Goal: Contribute content

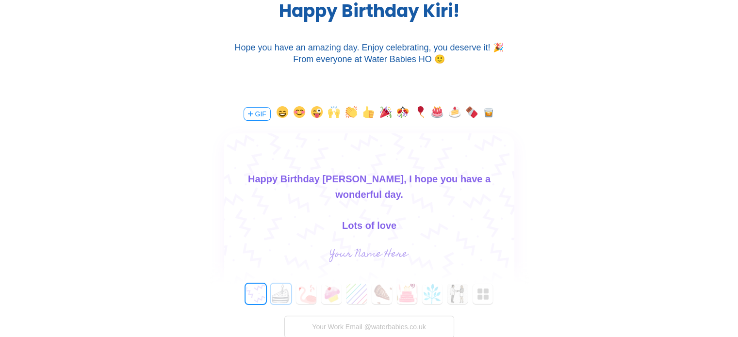
click at [278, 292] on button "1" at bounding box center [281, 294] width 20 height 20
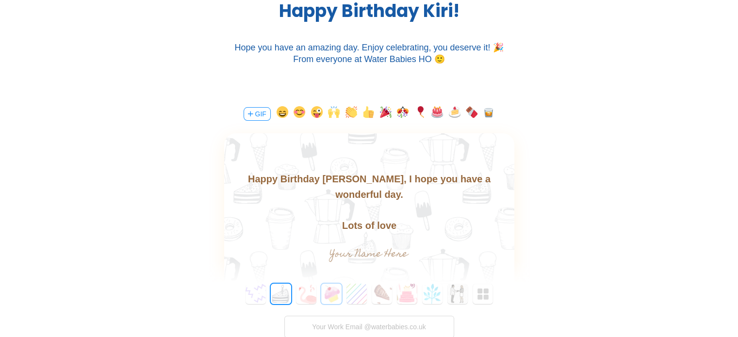
click at [332, 296] on button "3" at bounding box center [331, 294] width 20 height 20
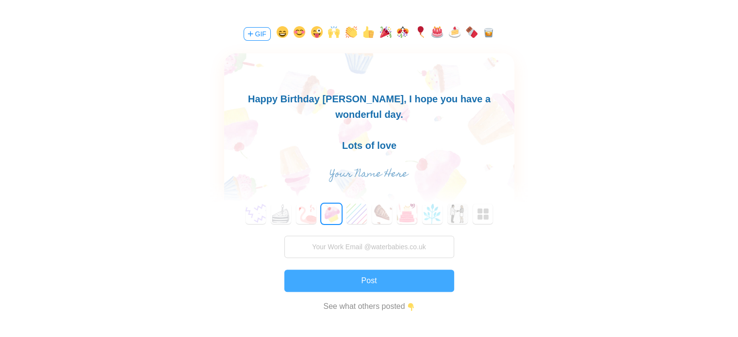
scroll to position [243, 0]
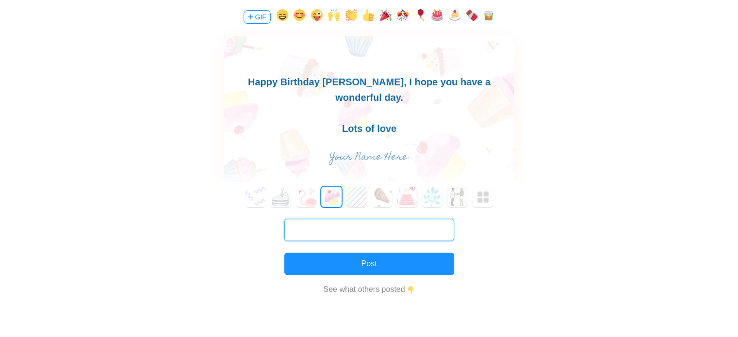
click at [396, 232] on input "text" at bounding box center [369, 230] width 170 height 22
type input "[EMAIL_ADDRESS][PERSON_NAME][DOMAIN_NAME]"
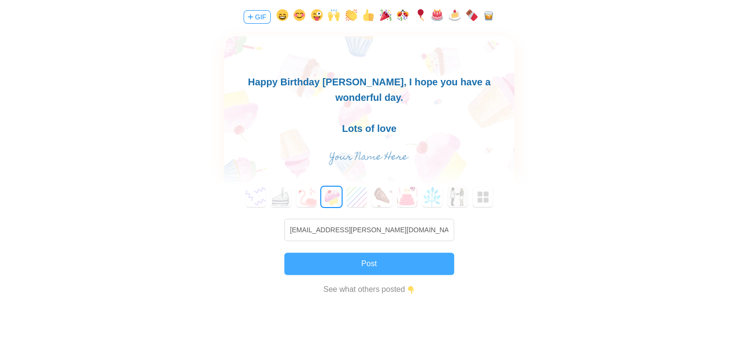
click at [398, 262] on button "Post" at bounding box center [369, 264] width 170 height 22
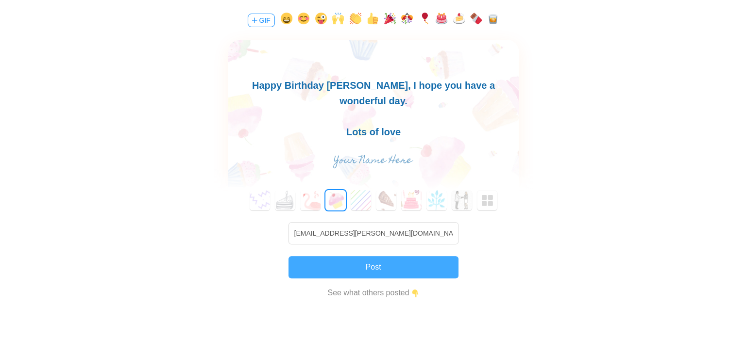
scroll to position [231, 0]
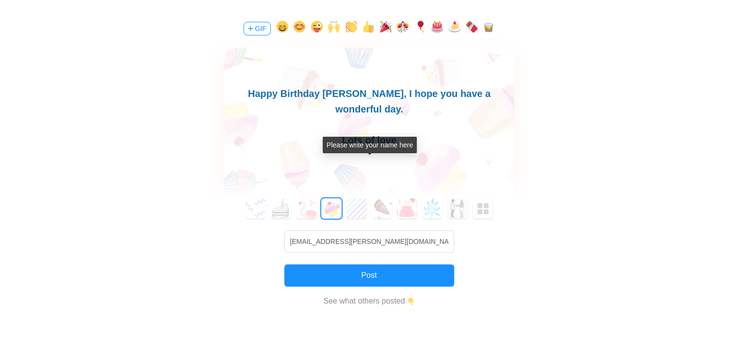
click at [391, 169] on input "text" at bounding box center [369, 169] width 218 height 19
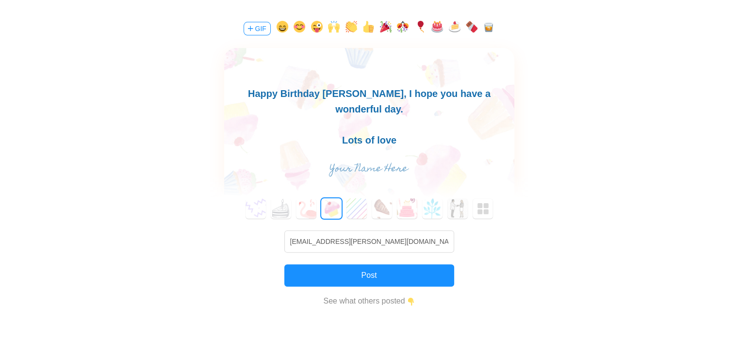
click at [443, 149] on div at bounding box center [369, 99] width 290 height 103
drag, startPoint x: 384, startPoint y: 142, endPoint x: 348, endPoint y: 141, distance: 35.9
click at [348, 148] on div "Aine xx" at bounding box center [369, 156] width 290 height 16
click at [366, 168] on input "text" at bounding box center [369, 169] width 218 height 19
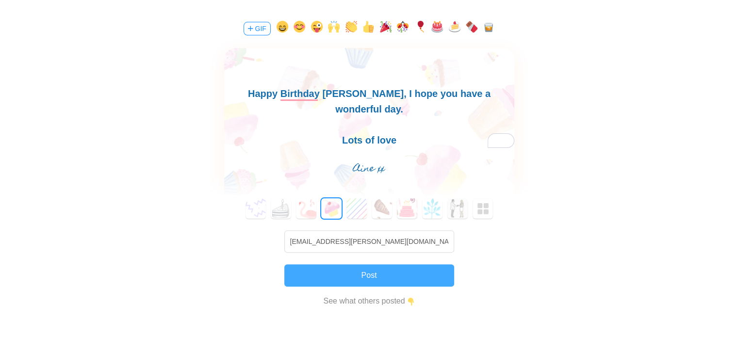
type input "Aine xx"
click at [398, 276] on button "Post" at bounding box center [369, 276] width 170 height 22
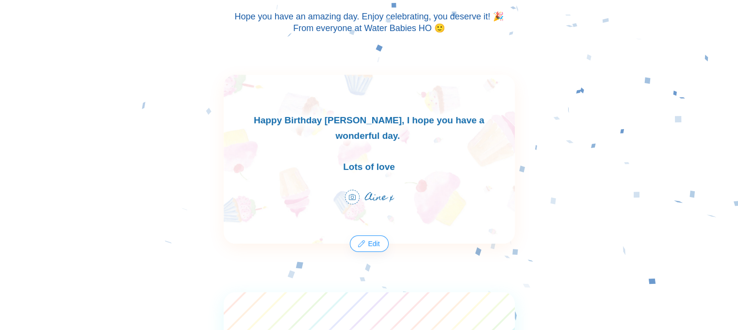
scroll to position [194, 0]
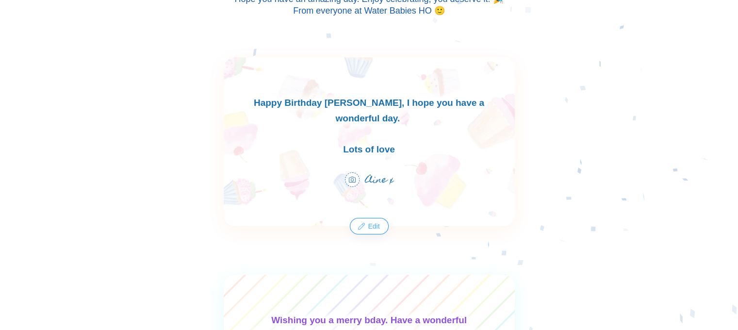
click at [373, 226] on button "Edit" at bounding box center [368, 226] width 37 height 16
